Goal: Task Accomplishment & Management: Manage account settings

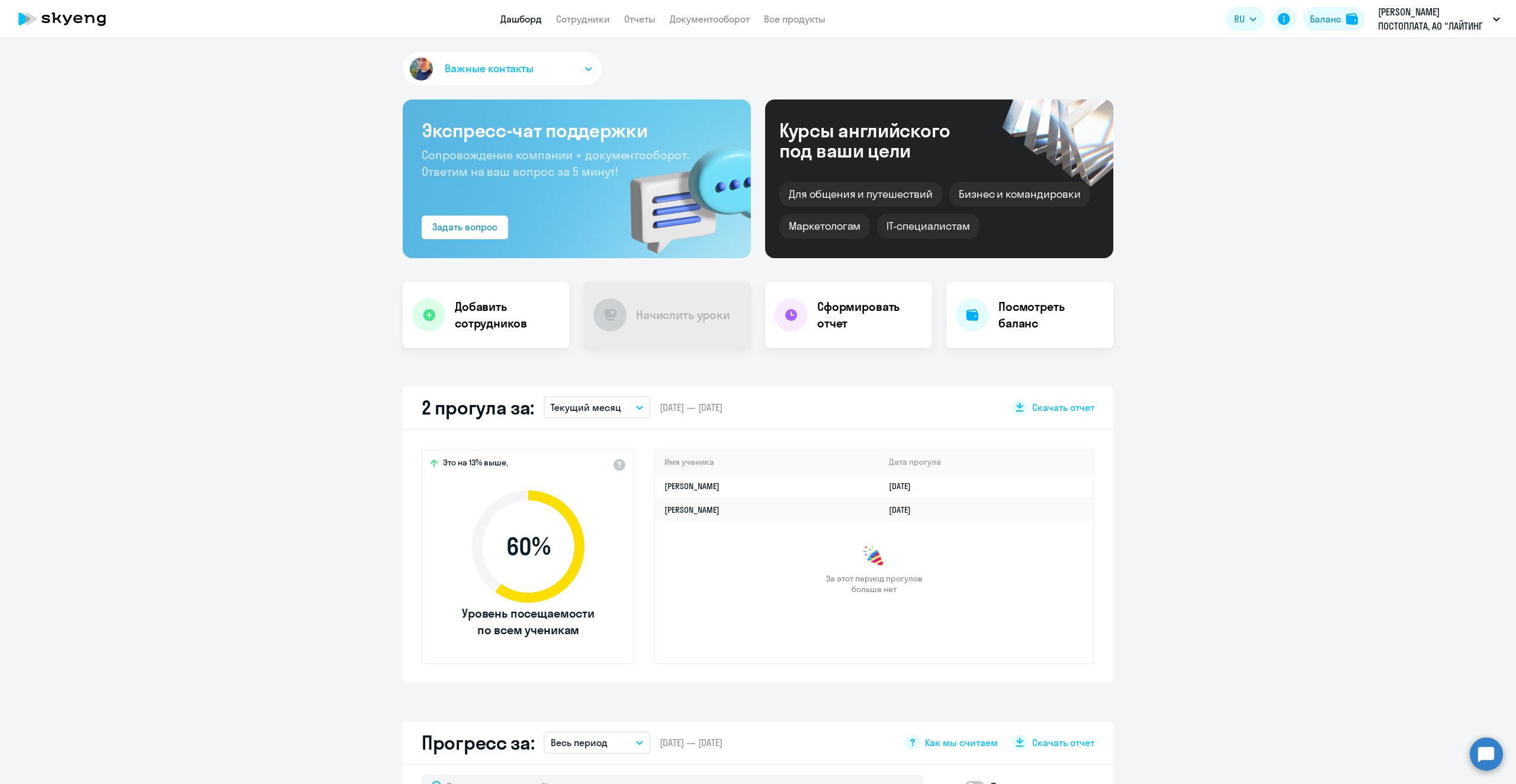
select select "30"
click at [637, 407] on icon "button" at bounding box center [640, 407] width 6 height 3
click at [561, 439] on li "Текущий месяц" at bounding box center [596, 440] width 106 height 29
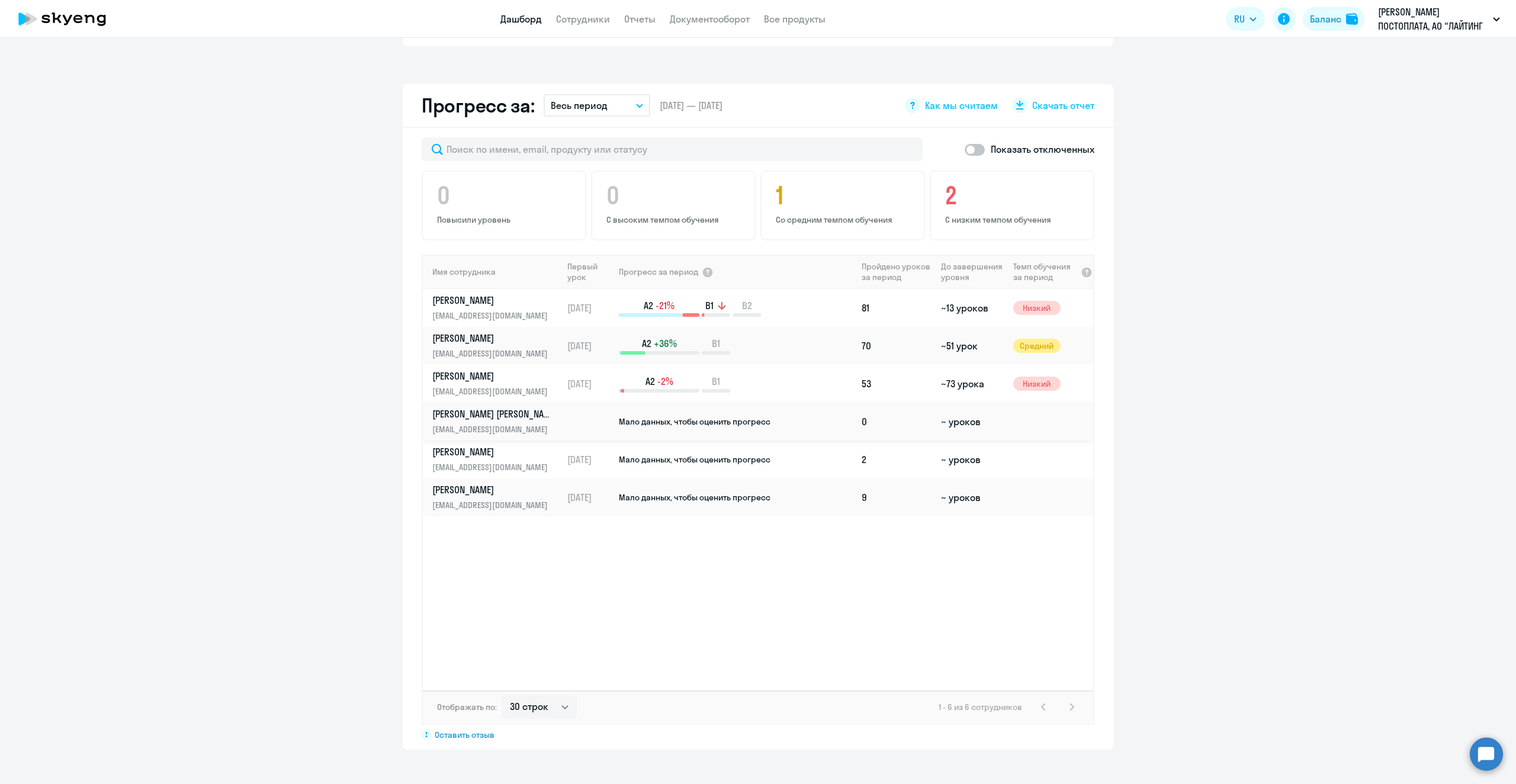
scroll to position [578, 0]
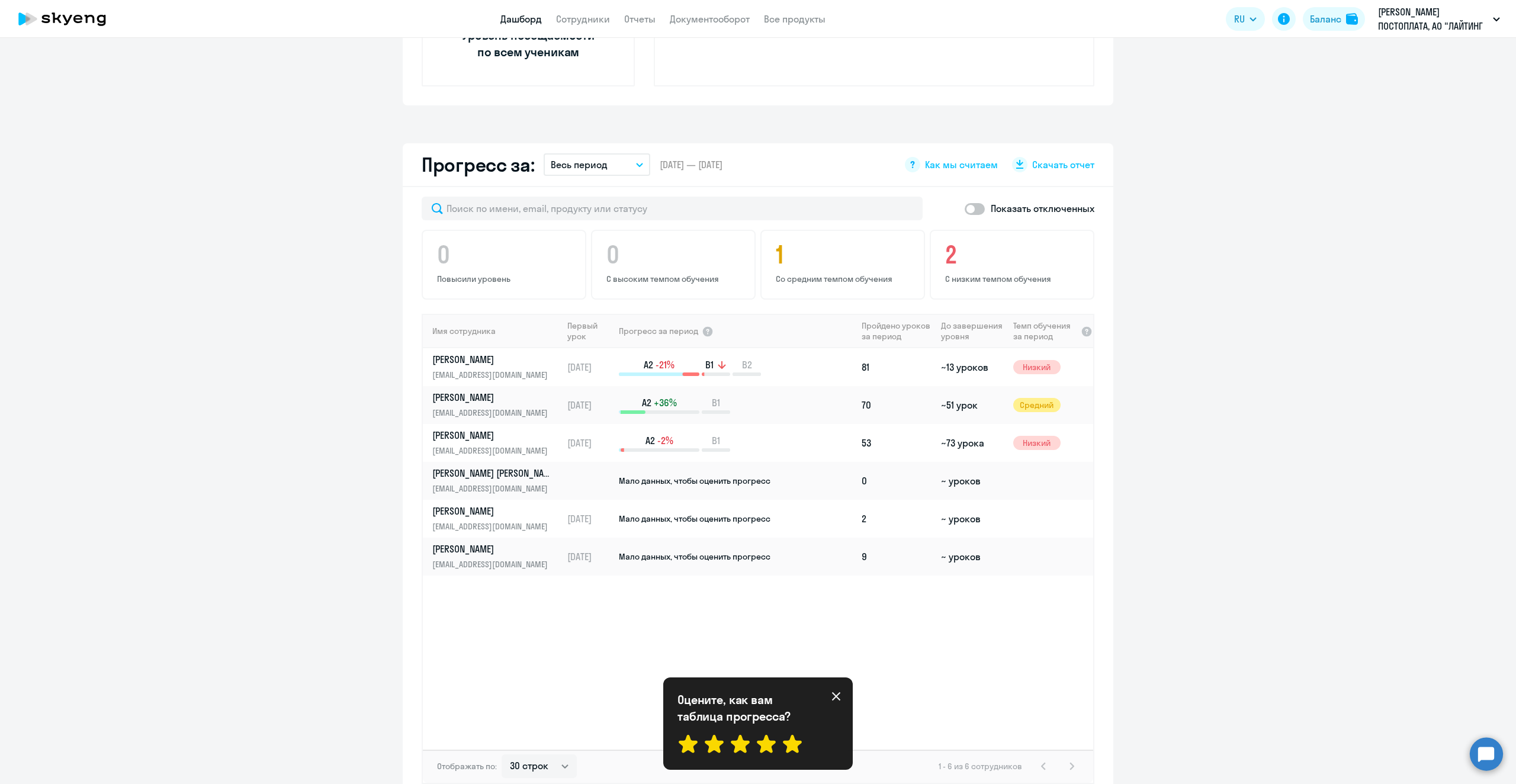
click at [790, 745] on icon at bounding box center [792, 744] width 19 height 18
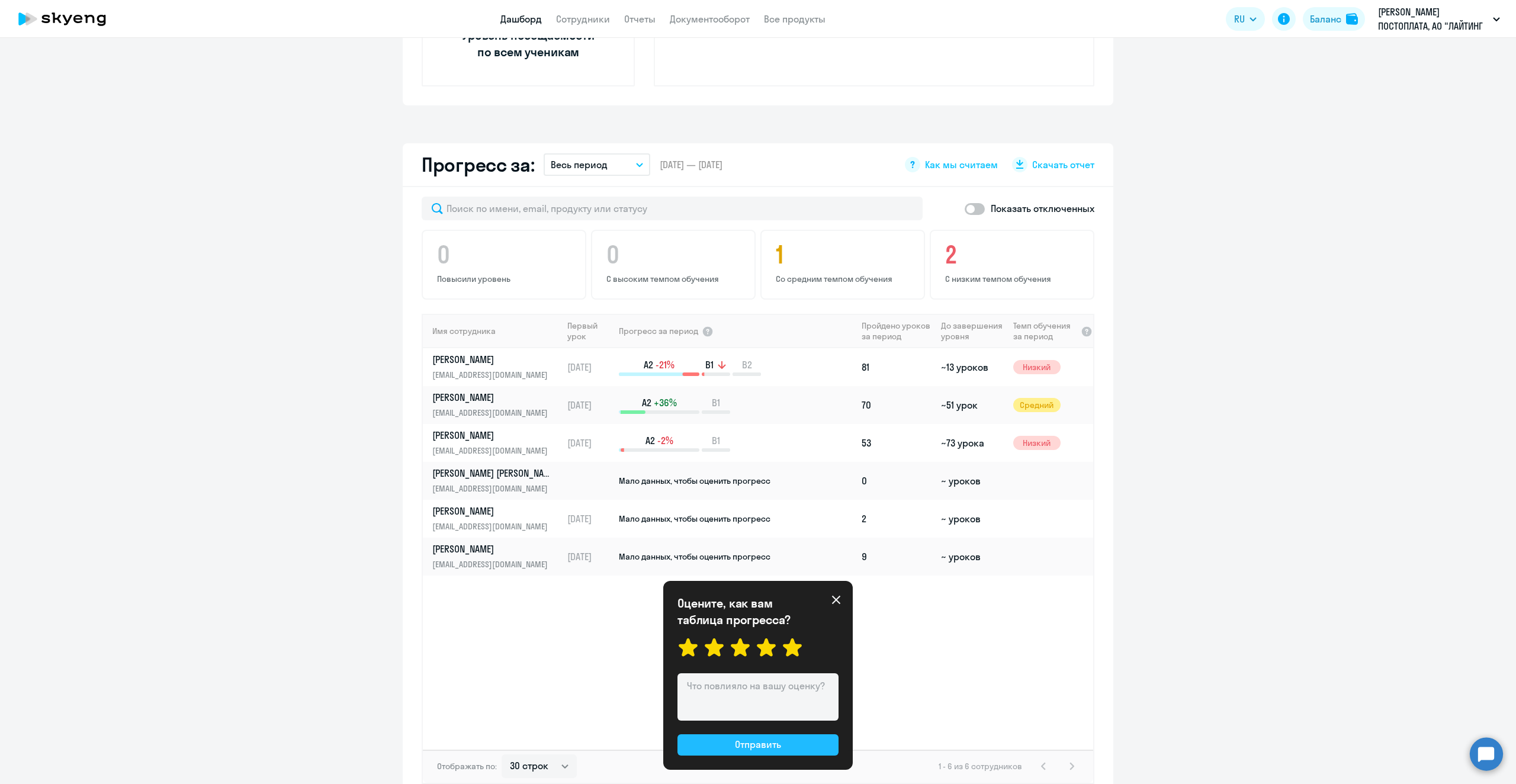
click at [758, 740] on div "Отправить" at bounding box center [758, 744] width 46 height 14
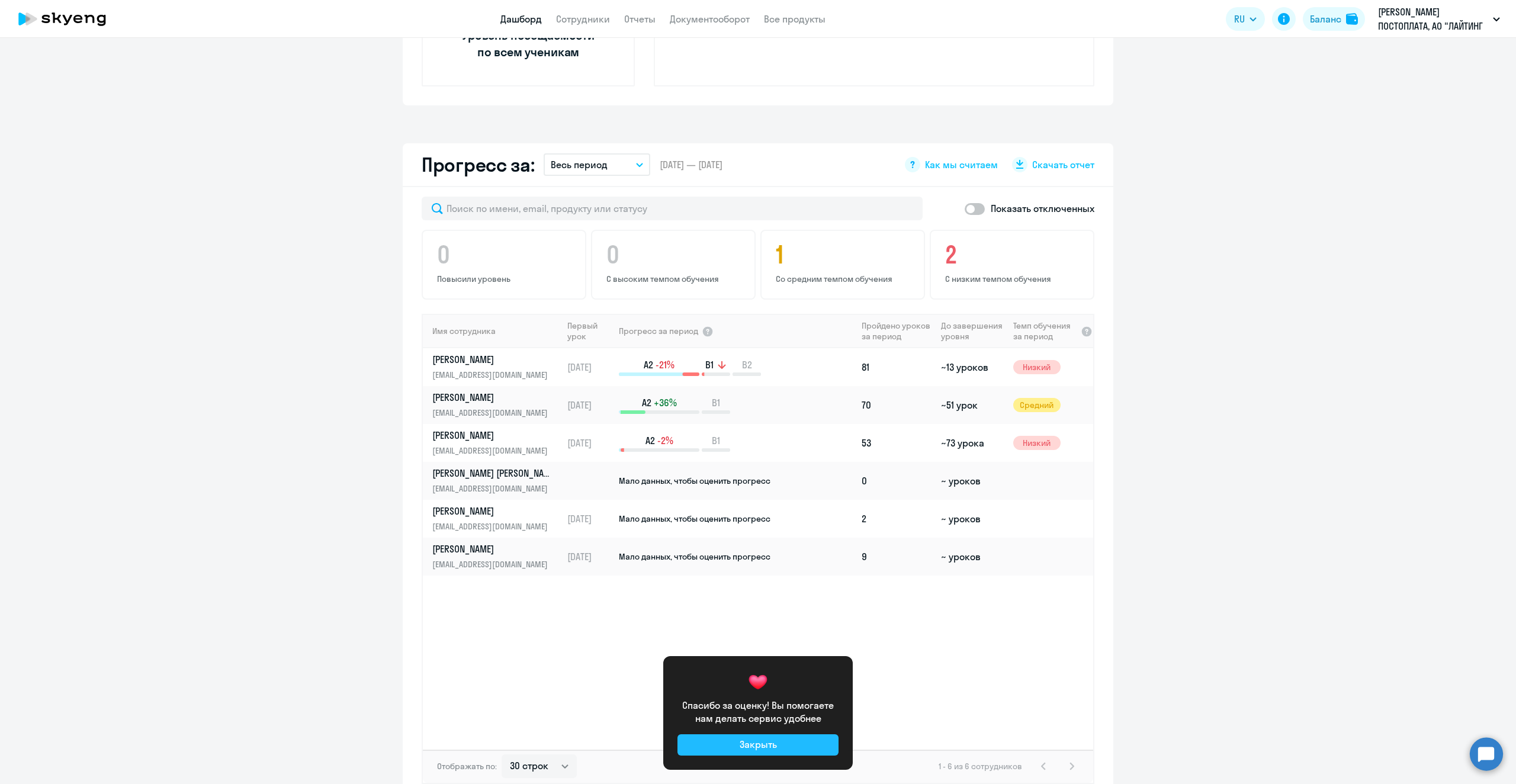
click at [771, 740] on div "Закрыть" at bounding box center [758, 744] width 37 height 14
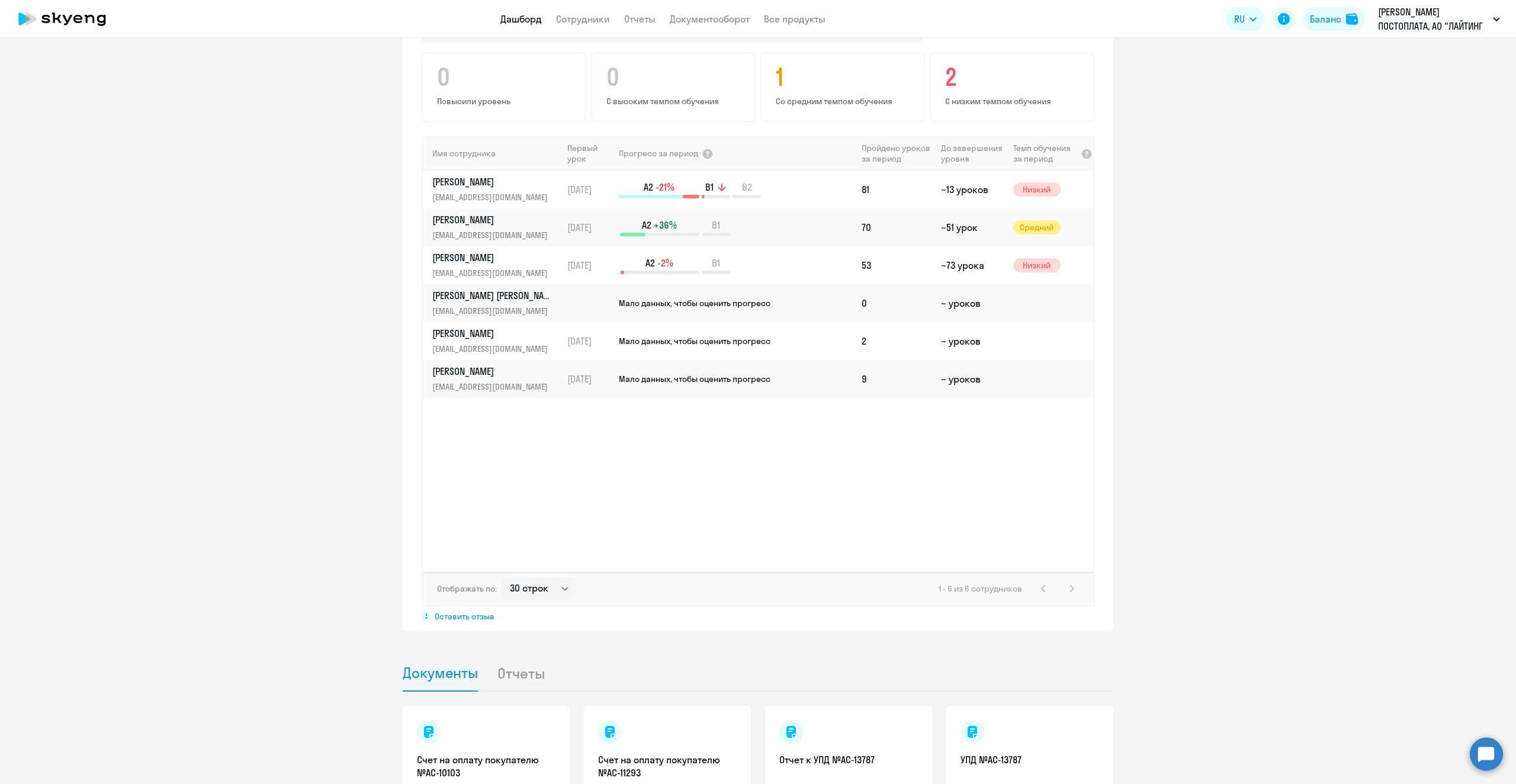
scroll to position [874, 0]
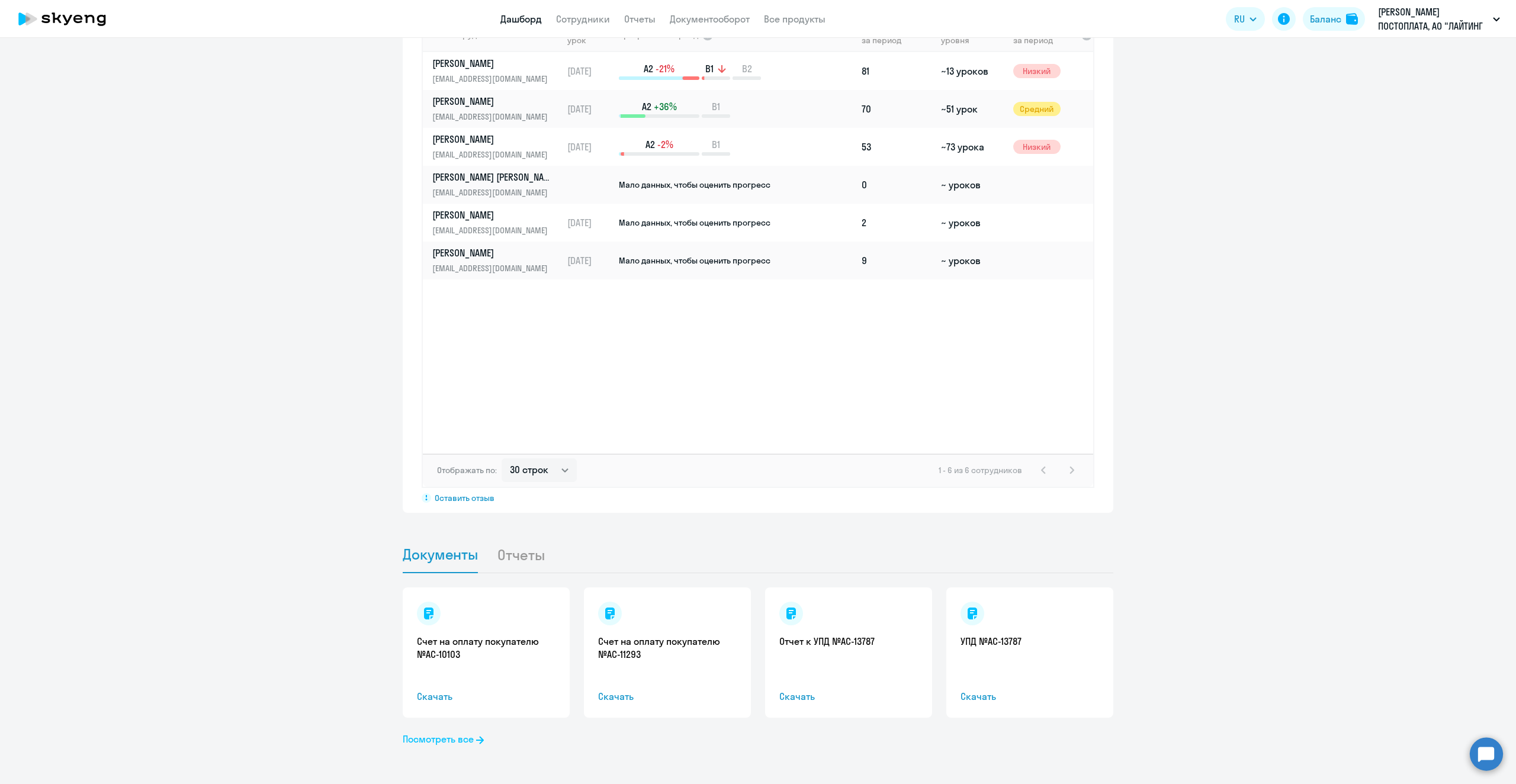
click at [465, 742] on link "Посмотреть все" at bounding box center [443, 739] width 81 height 14
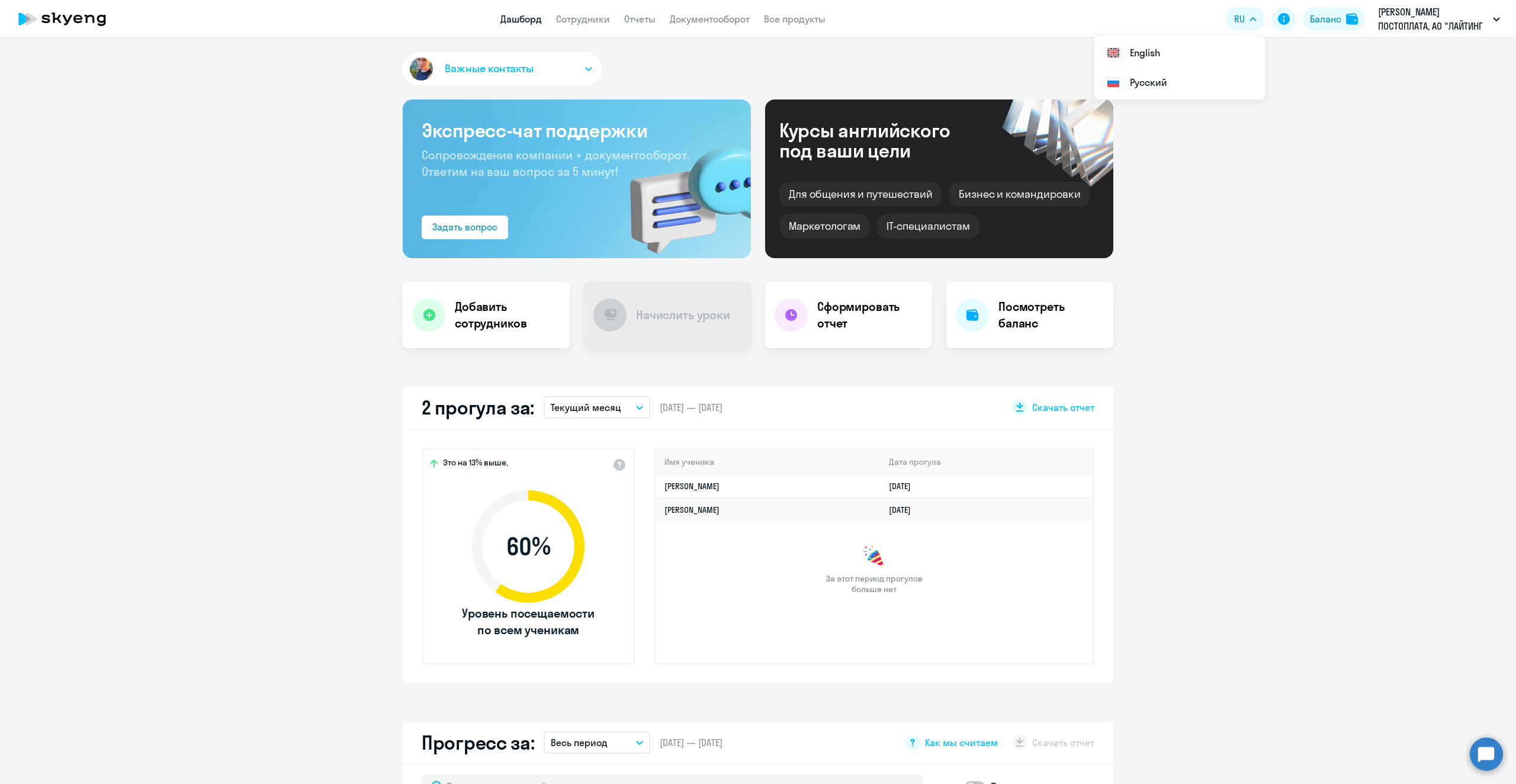
select select "30"
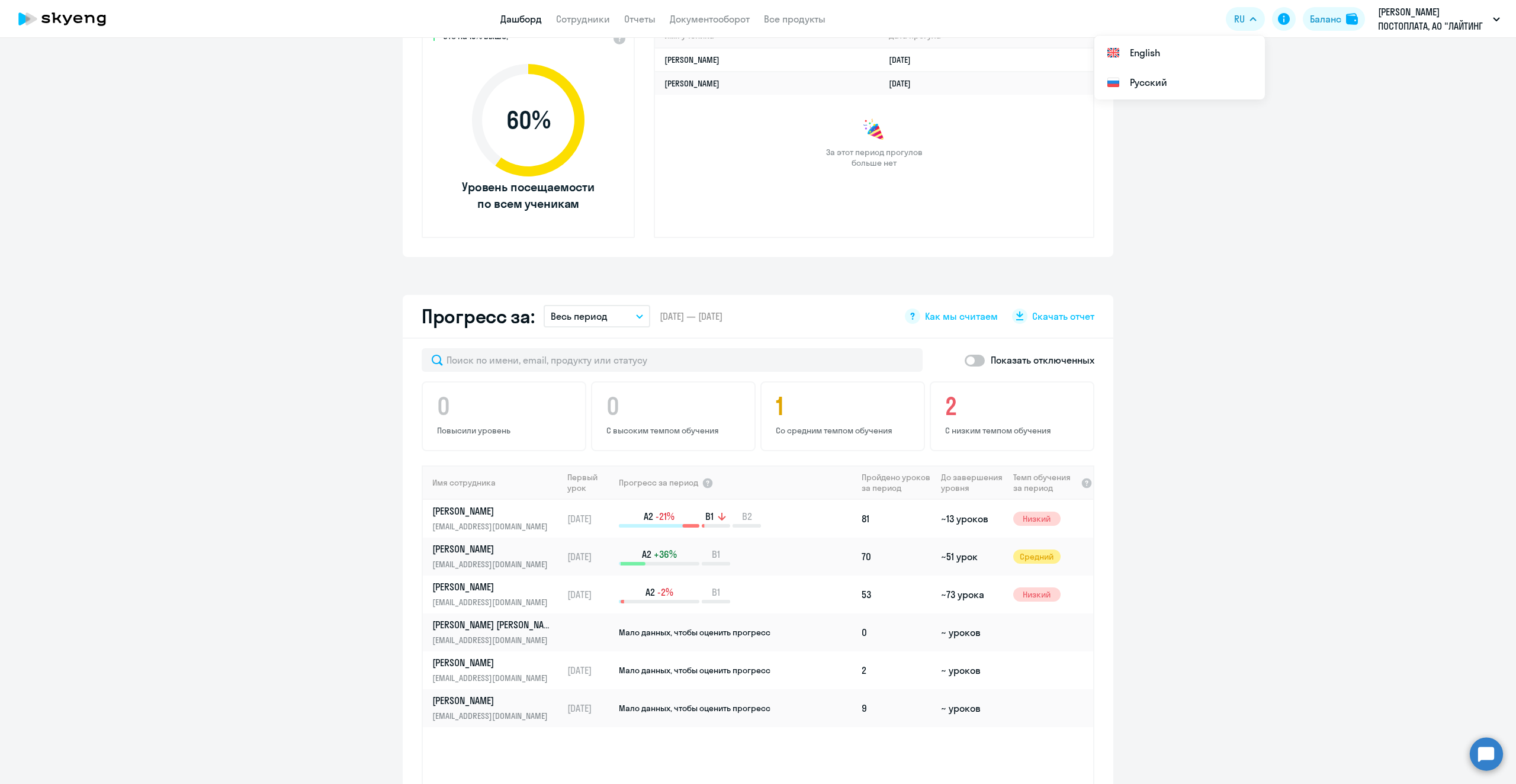
scroll to position [474, 0]
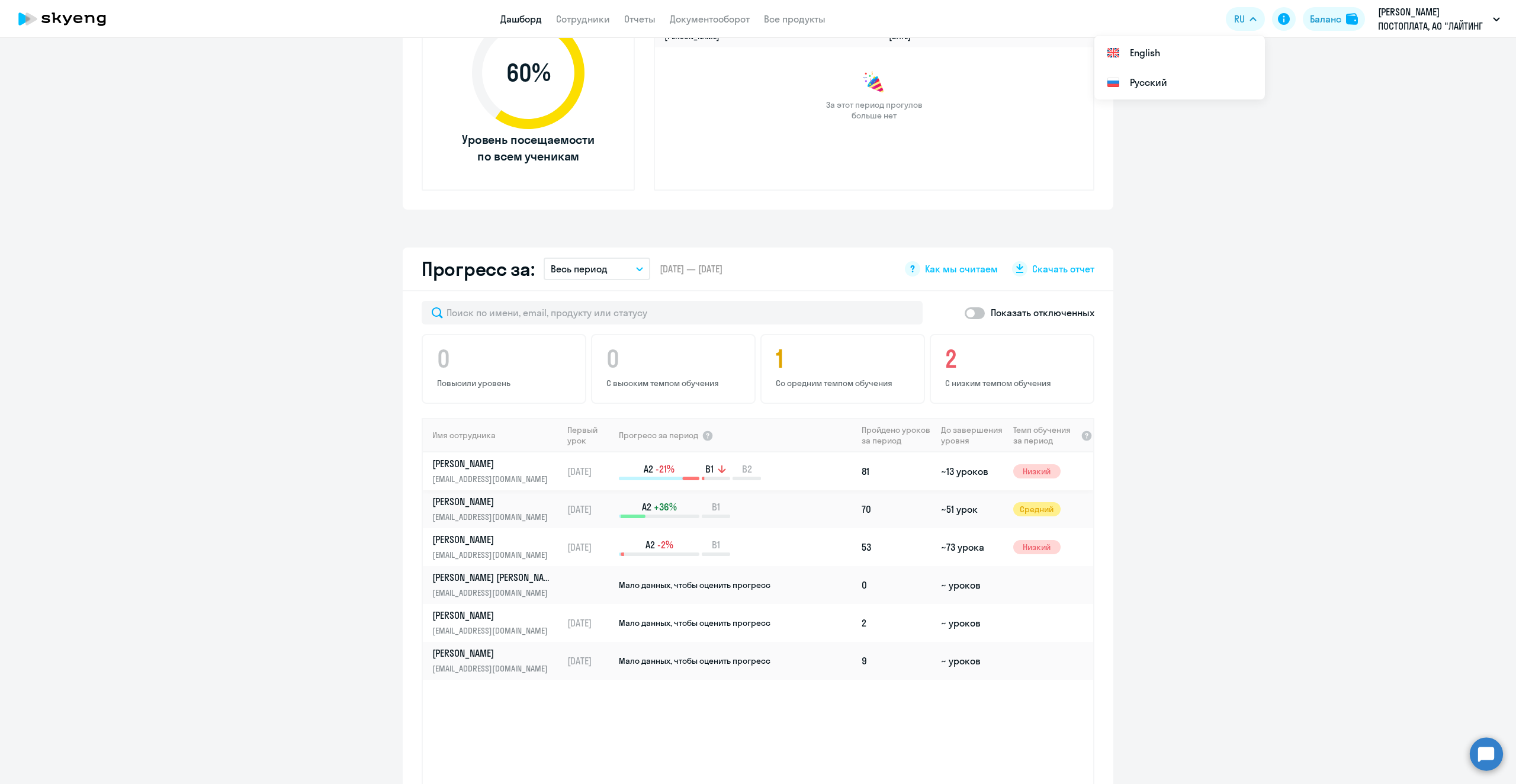
click at [524, 461] on p "[PERSON_NAME]" at bounding box center [493, 463] width 122 height 13
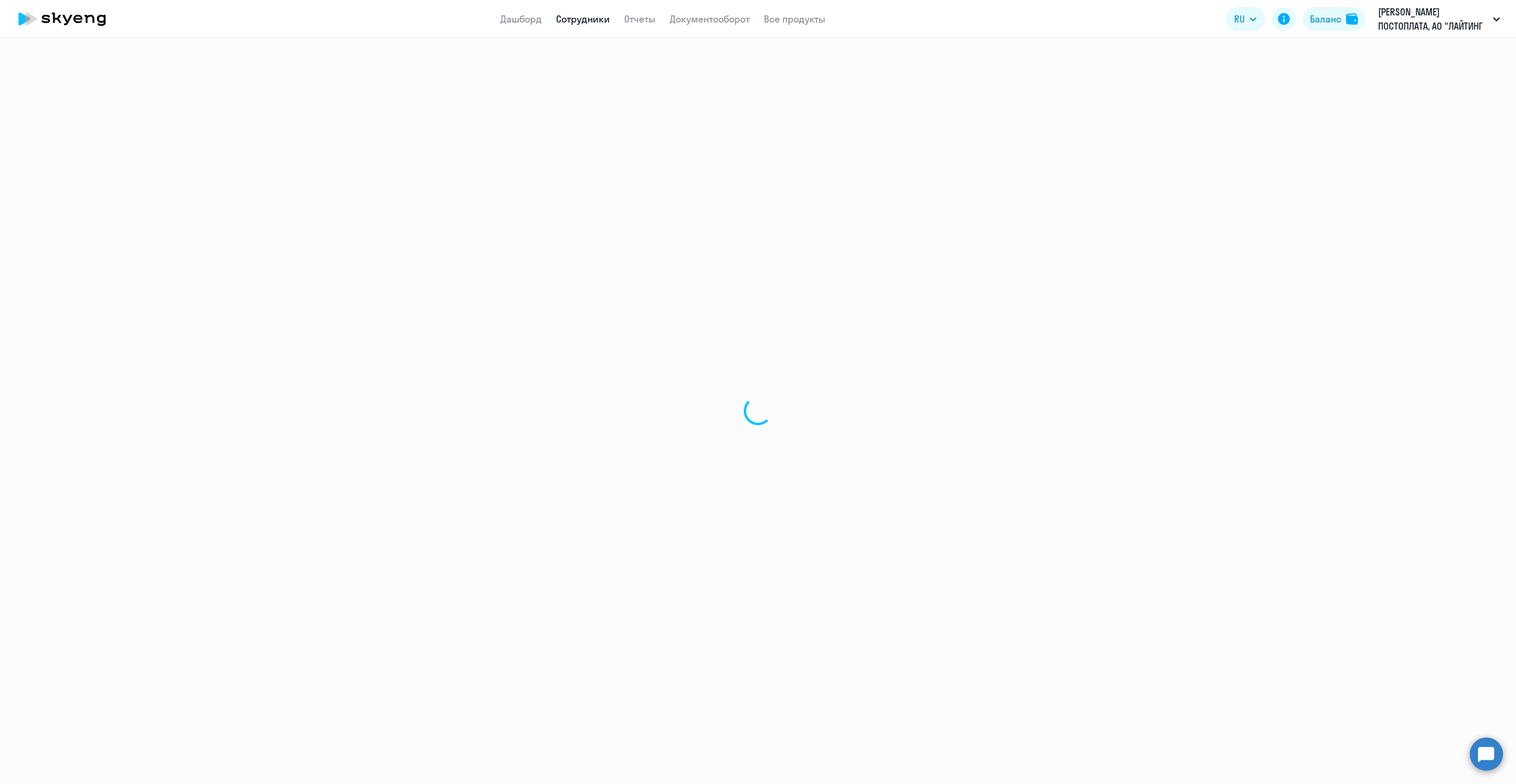
select select "english"
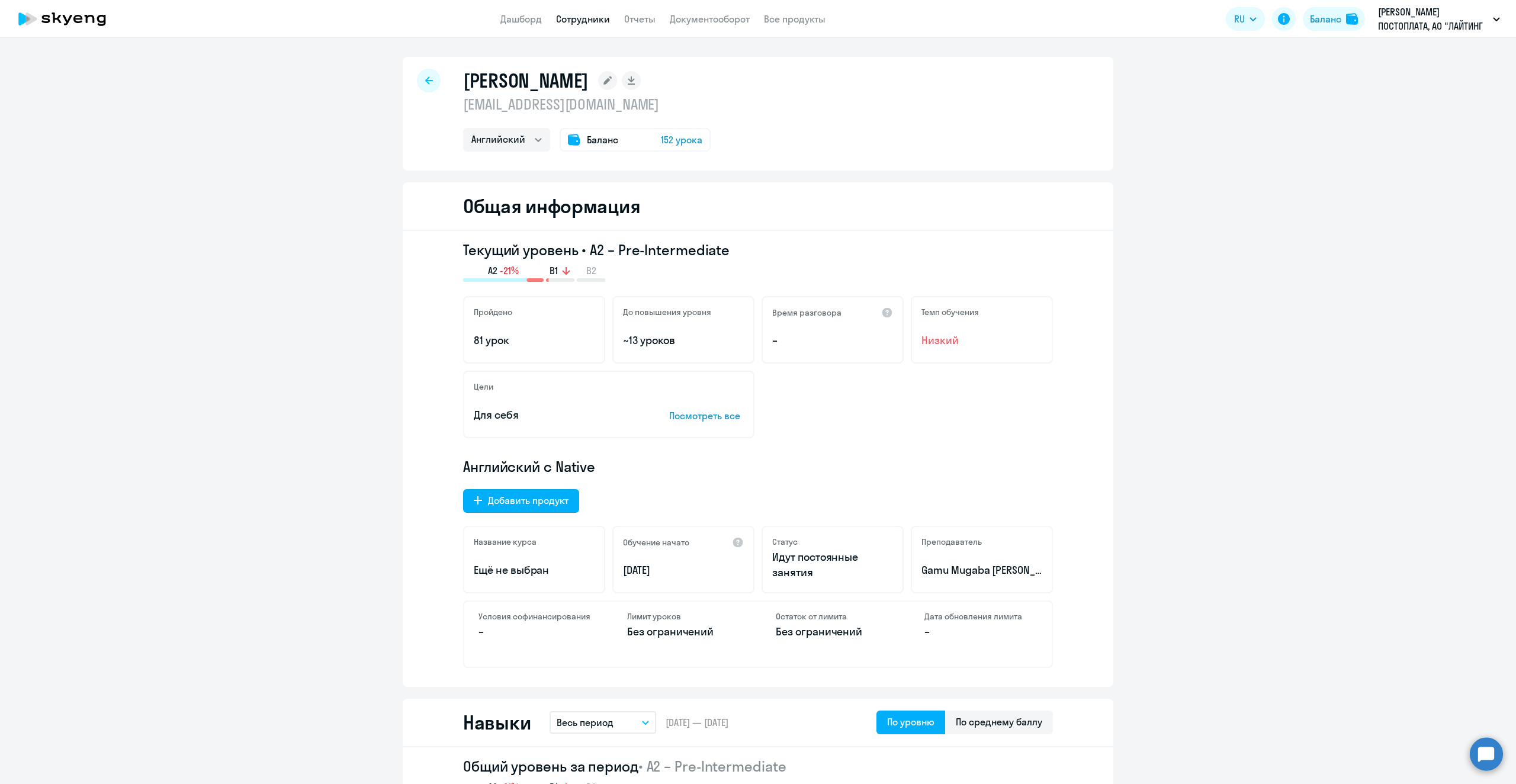
click at [425, 83] on icon at bounding box center [429, 80] width 8 height 8
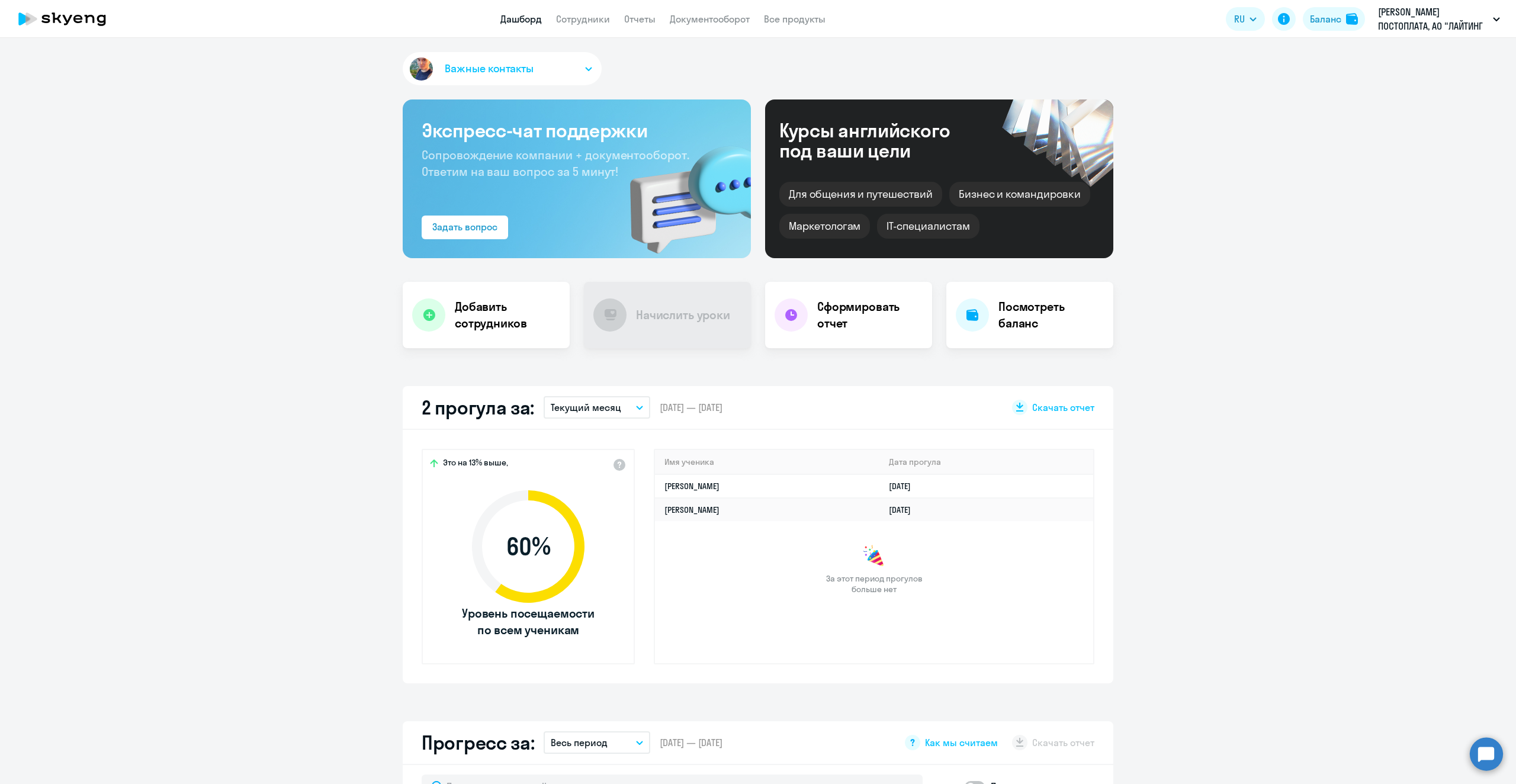
select select "30"
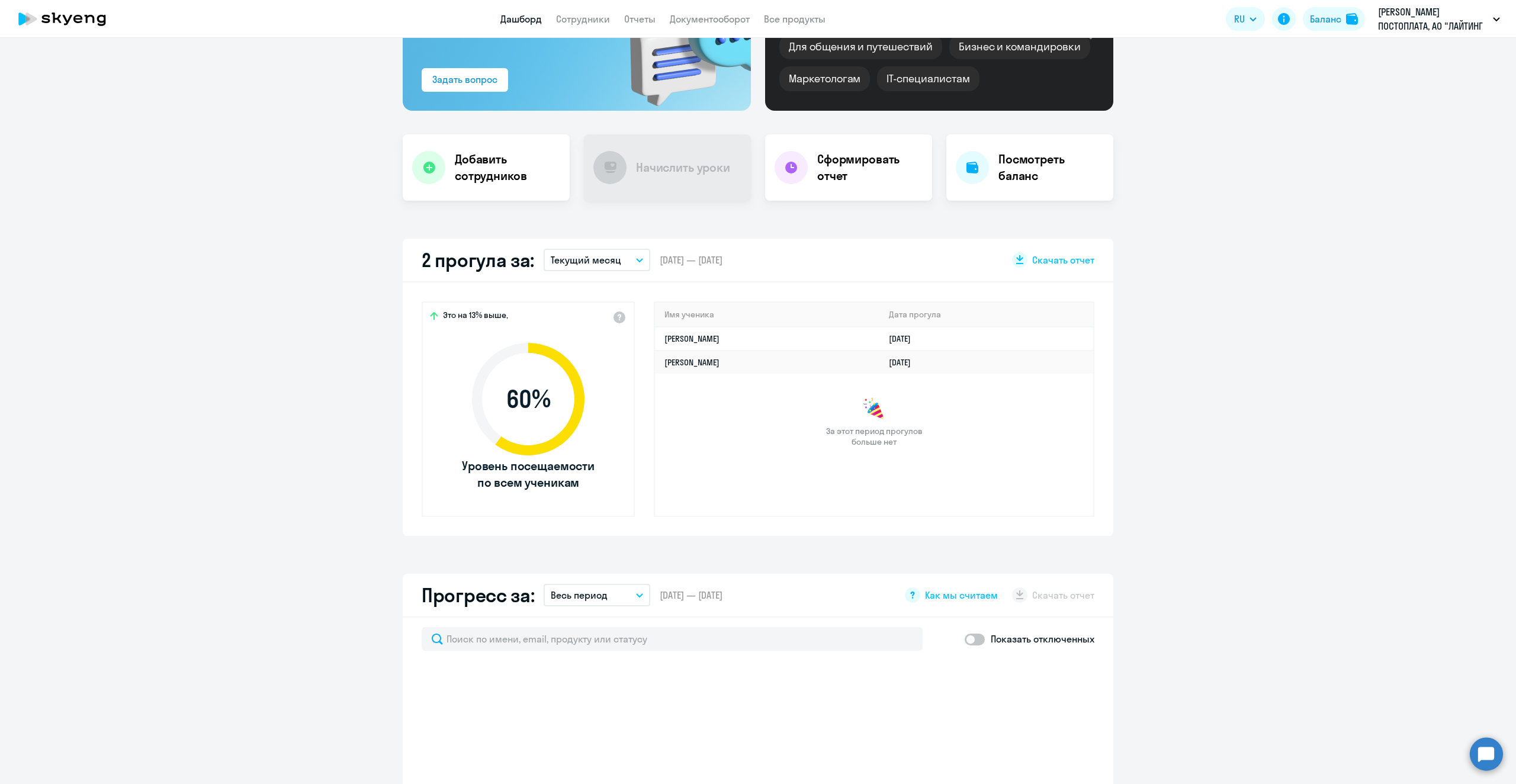
scroll to position [118, 0]
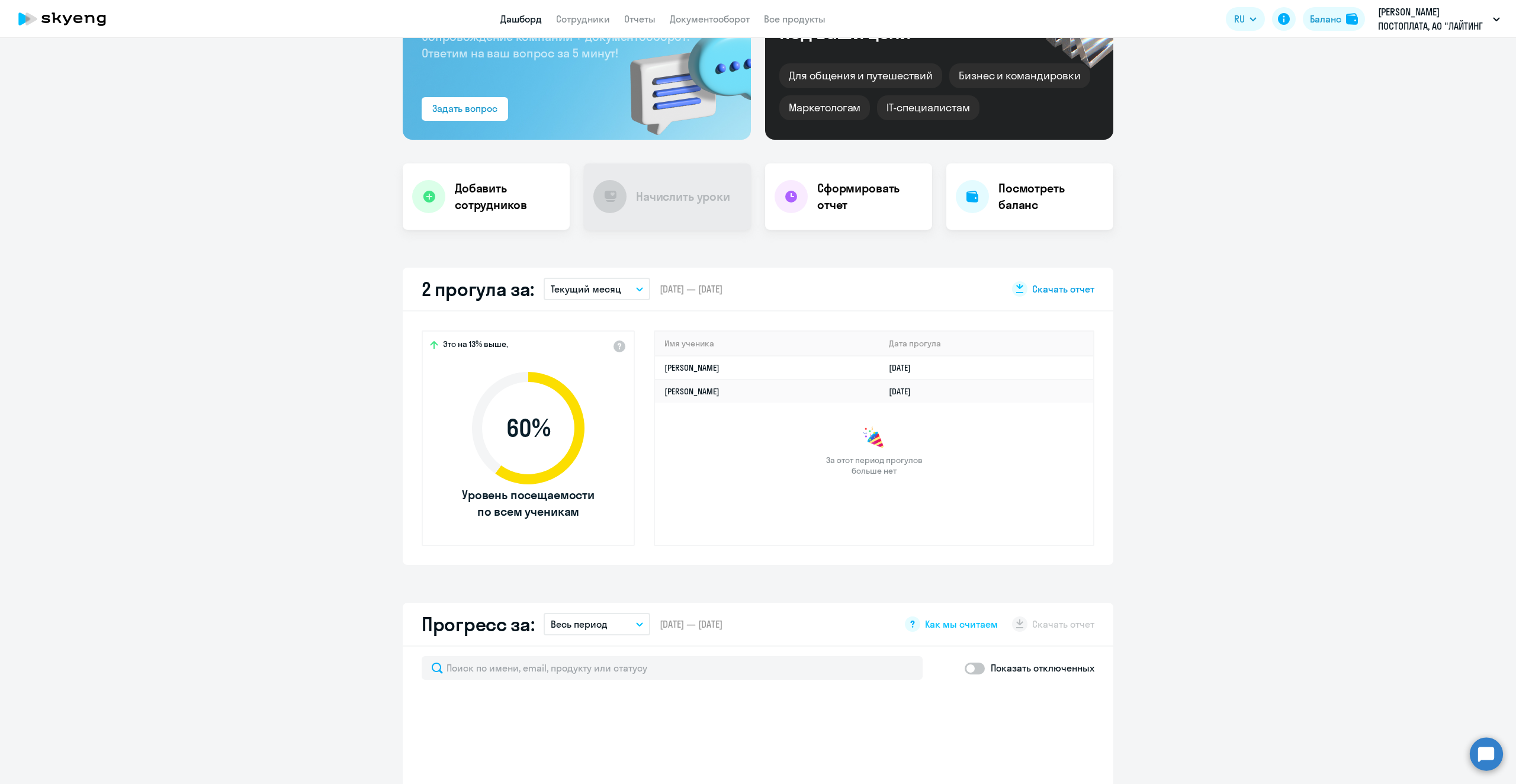
click at [1016, 287] on icon at bounding box center [1020, 286] width 7 height 6
